Goal: Task Accomplishment & Management: Use online tool/utility

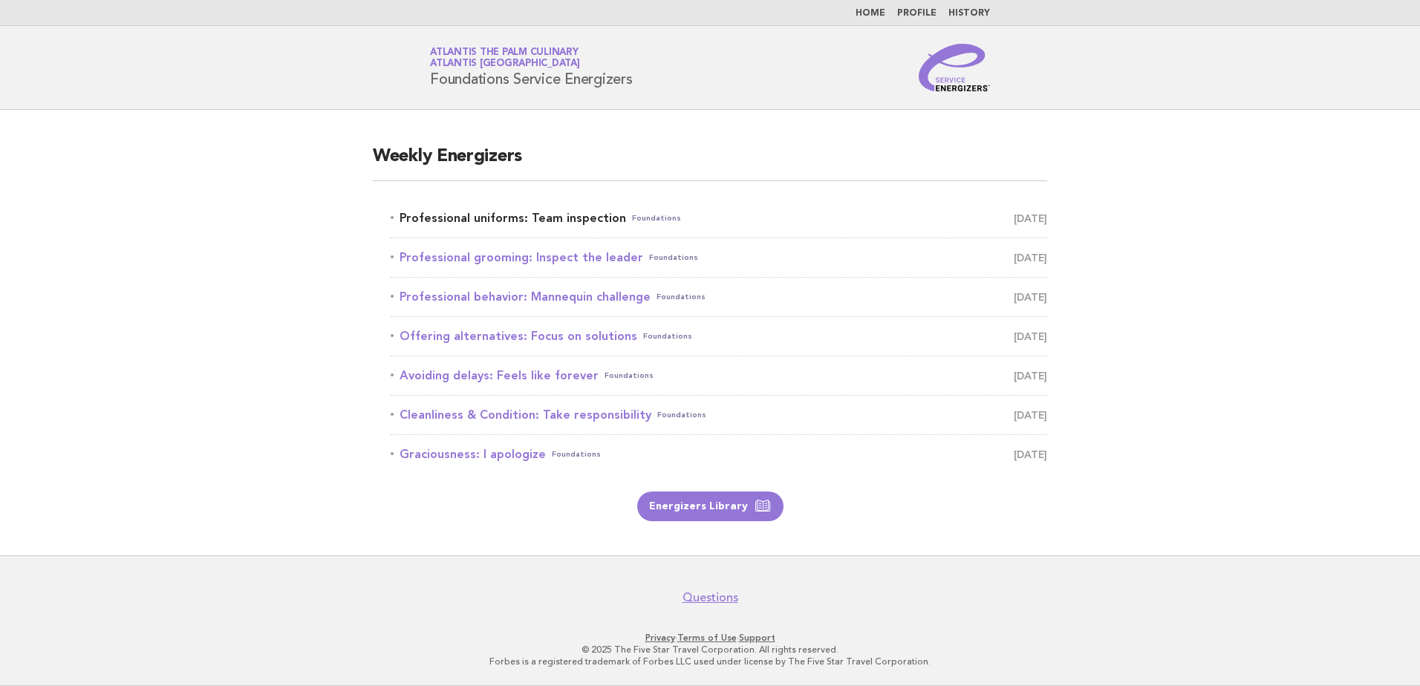
click at [528, 224] on link "Professional uniforms: Team inspection Foundations September 3" at bounding box center [719, 218] width 657 height 21
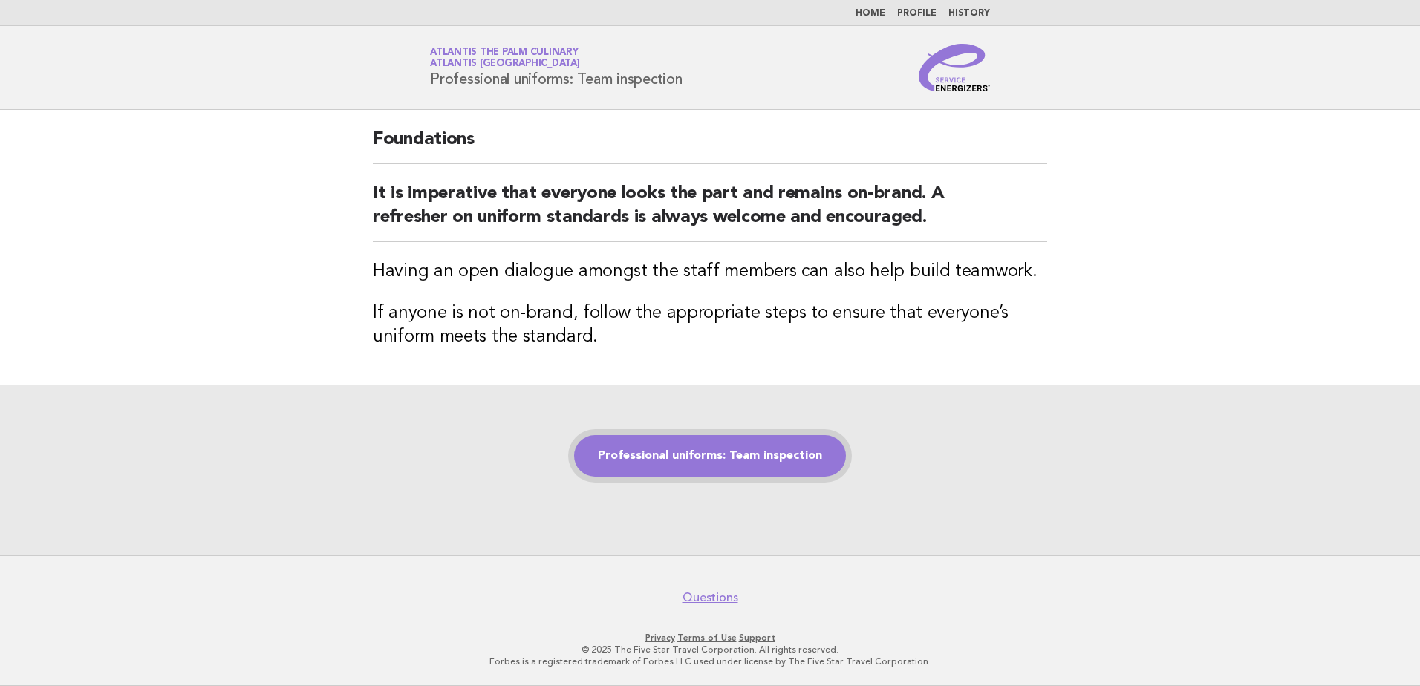
click at [695, 442] on link "Professional uniforms: Team inspection" at bounding box center [710, 456] width 272 height 42
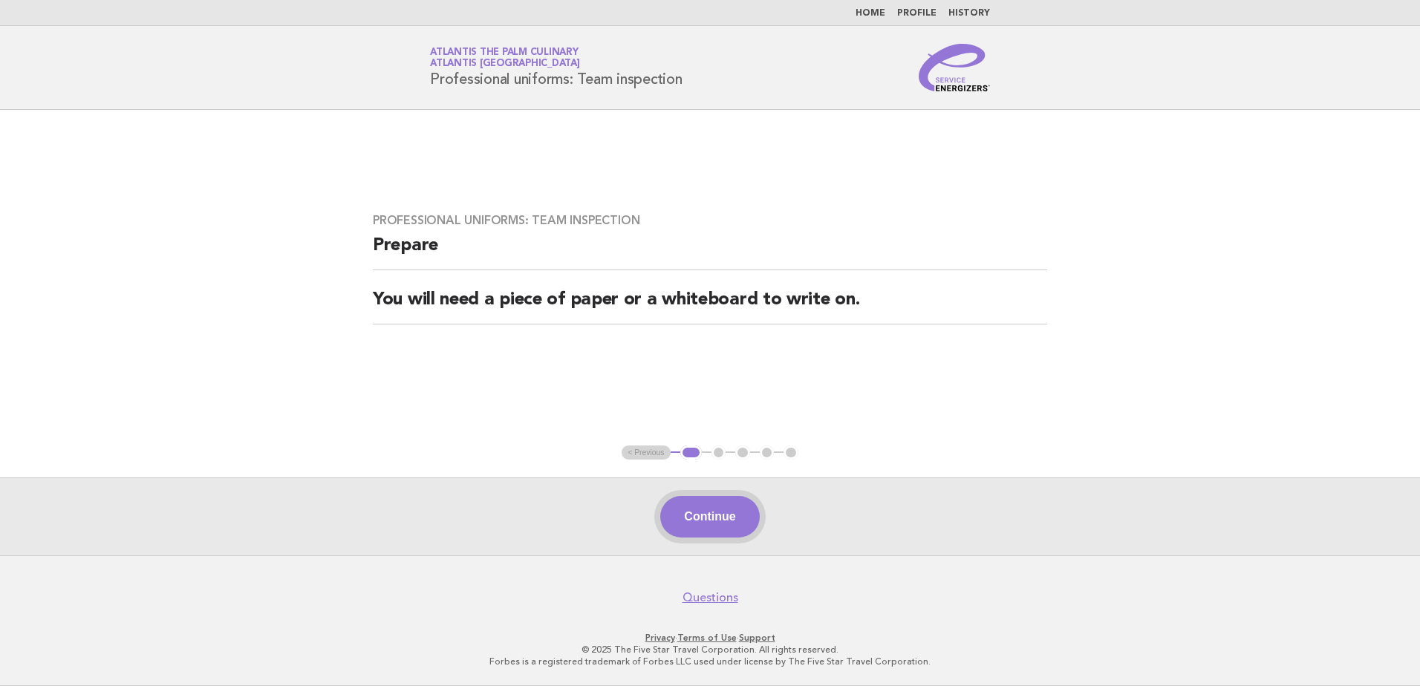
click at [702, 531] on button "Continue" at bounding box center [709, 517] width 99 height 42
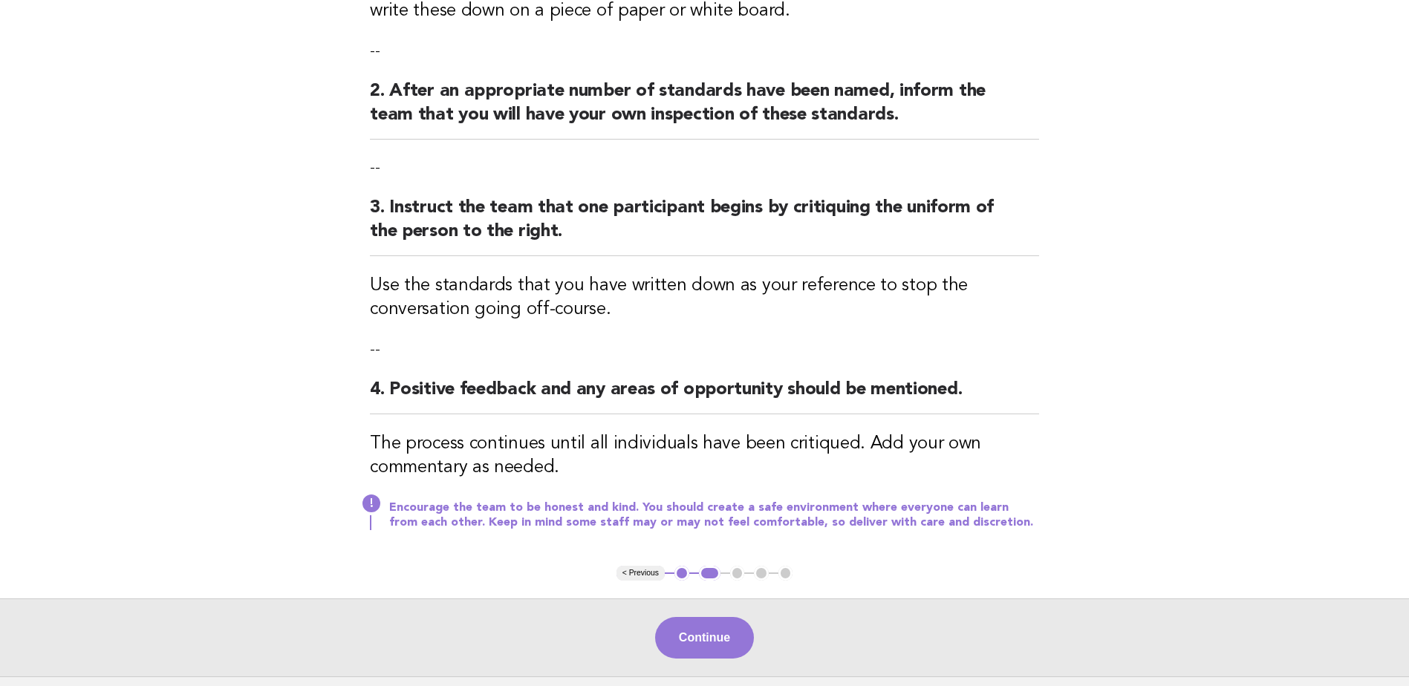
scroll to position [402, 0]
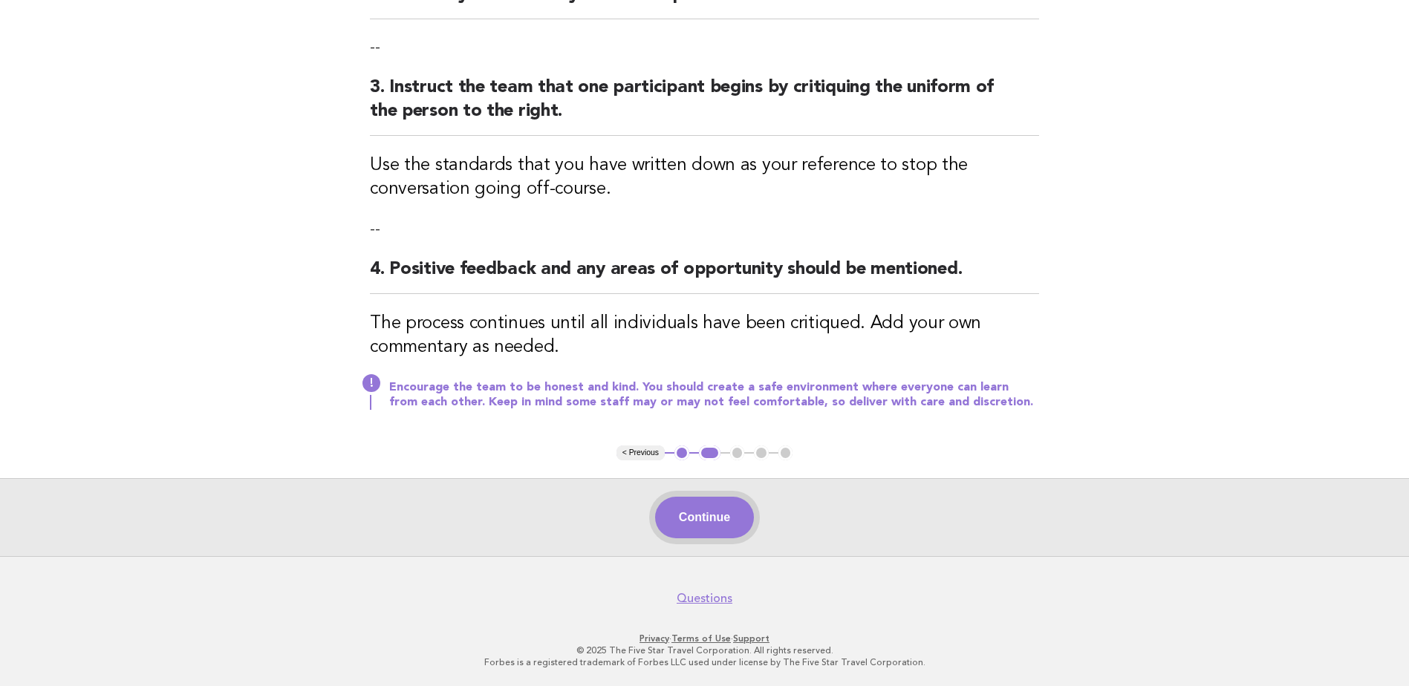
click at [703, 515] on button "Continue" at bounding box center [704, 518] width 99 height 42
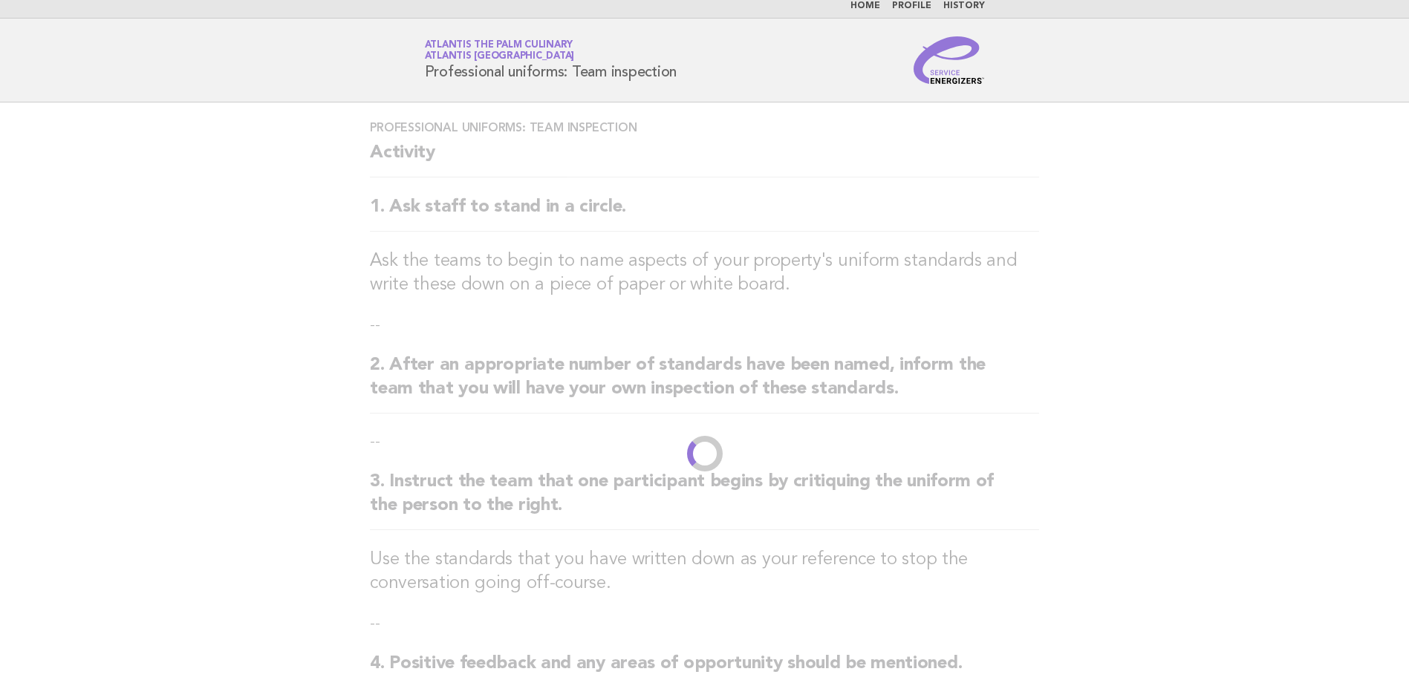
scroll to position [0, 0]
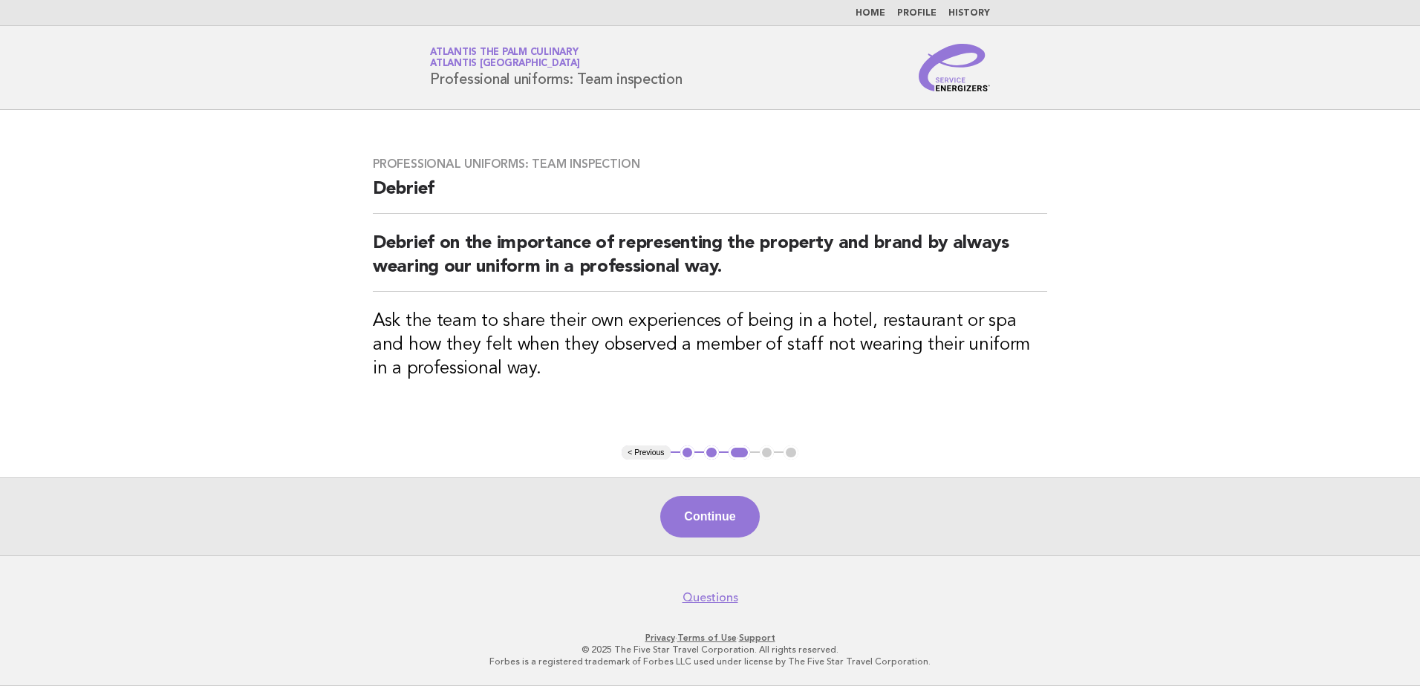
drag, startPoint x: 688, startPoint y: 530, endPoint x: 698, endPoint y: 530, distance: 10.4
click at [690, 530] on button "Continue" at bounding box center [709, 517] width 99 height 42
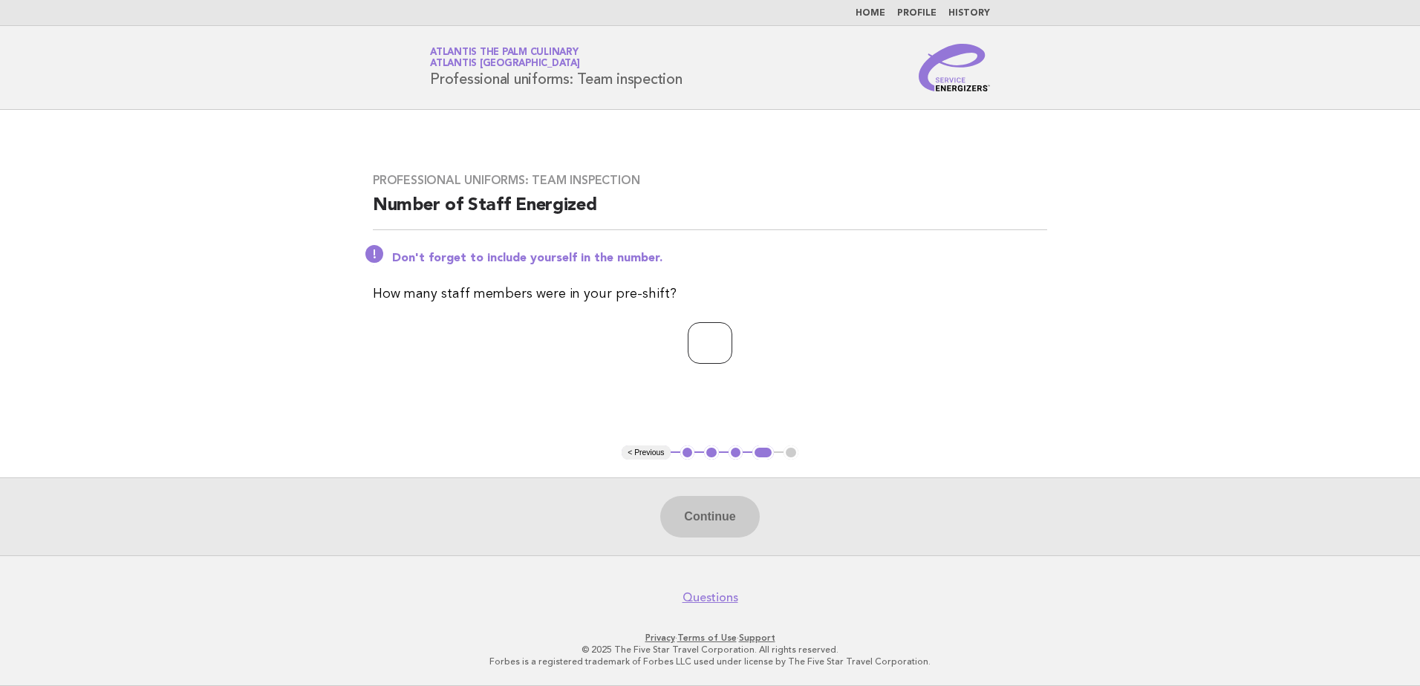
click at [691, 357] on input "number" at bounding box center [710, 343] width 45 height 42
type input "**"
click at [707, 530] on button "Continue" at bounding box center [709, 517] width 99 height 42
